Goal: Check status: Check status

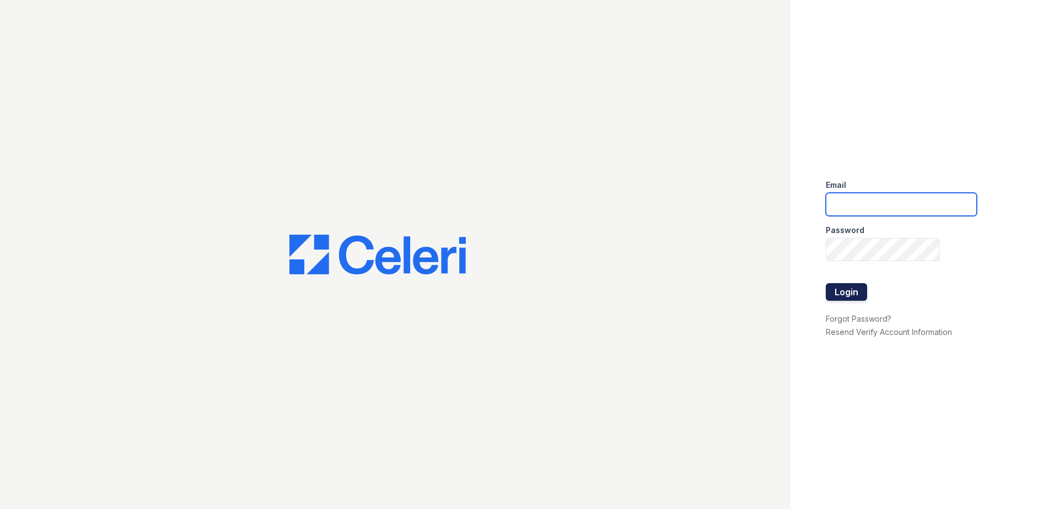
type input "gsencionpalomar@trinity-pm.com"
click at [843, 290] on button "Login" at bounding box center [846, 292] width 41 height 18
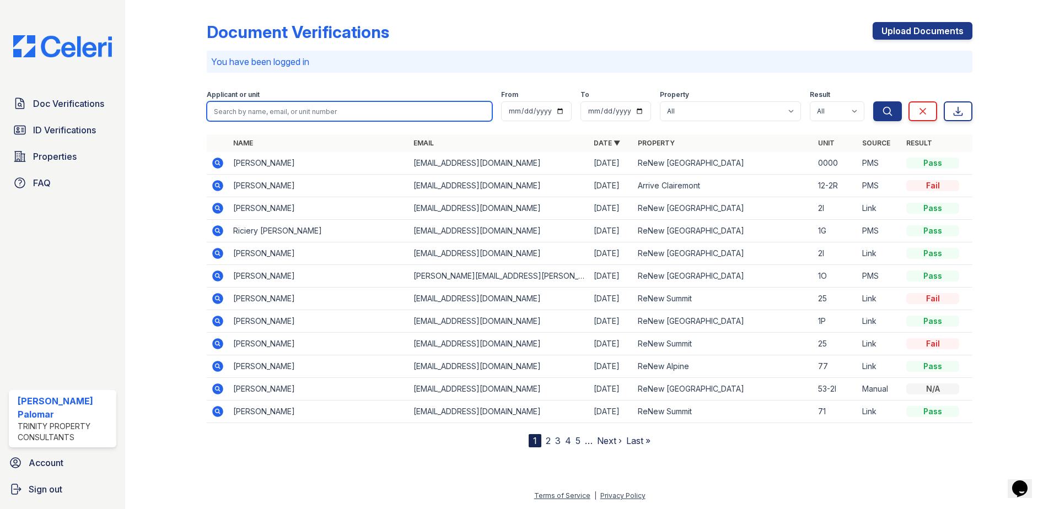
click at [262, 105] on input "search" at bounding box center [350, 111] width 286 height 20
type input "A"
type input "Day"
click at [873, 101] on button "Search" at bounding box center [887, 111] width 29 height 20
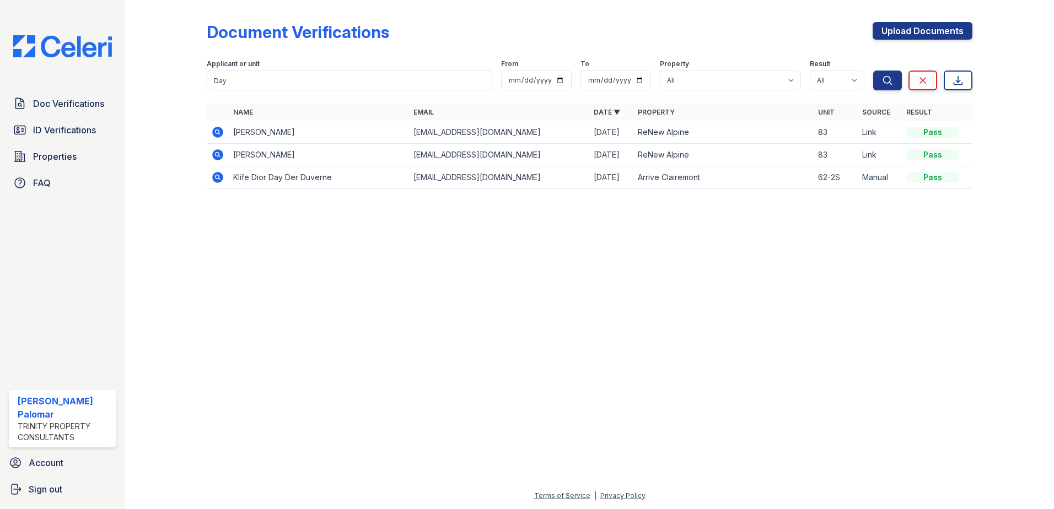
click at [219, 133] on icon at bounding box center [217, 132] width 13 height 13
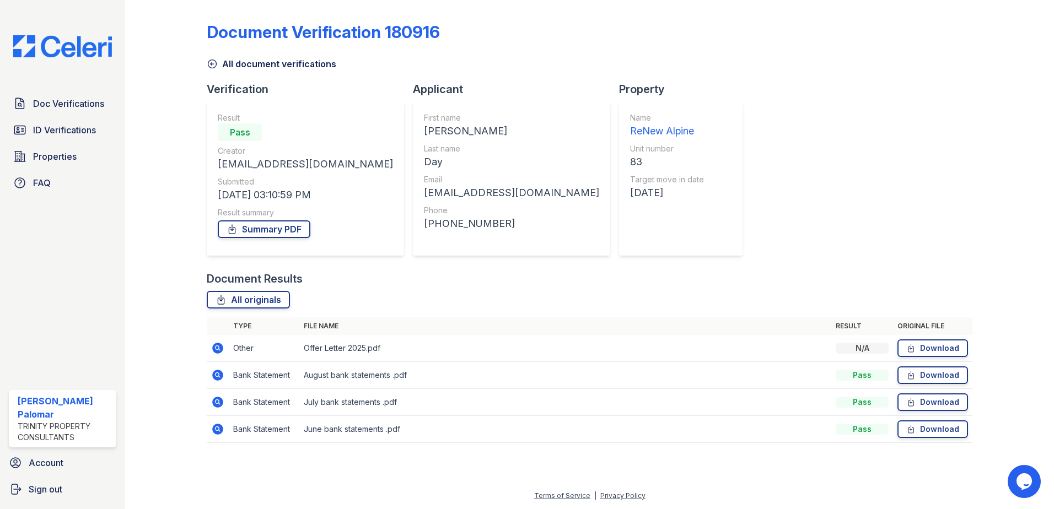
click at [217, 352] on icon at bounding box center [217, 348] width 11 height 11
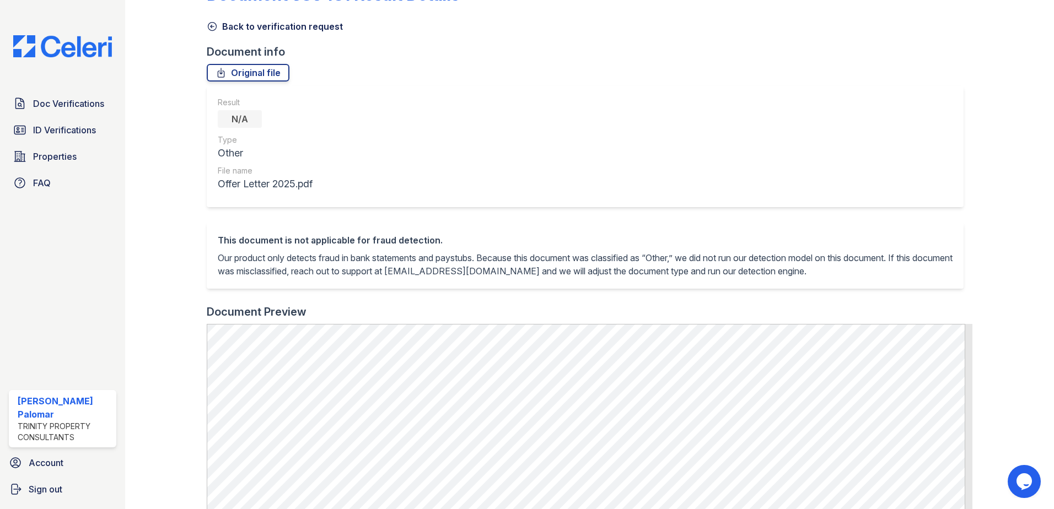
scroll to position [55, 0]
